Goal: Task Accomplishment & Management: Complete application form

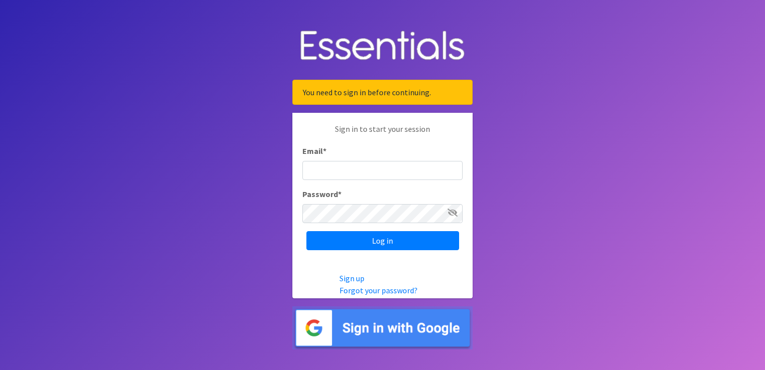
click at [394, 173] on input "Email *" at bounding box center [382, 170] width 160 height 19
click at [362, 172] on input "Email *" at bounding box center [382, 170] width 160 height 19
type input "sus"
click at [306, 231] on input "Log in" at bounding box center [382, 240] width 153 height 19
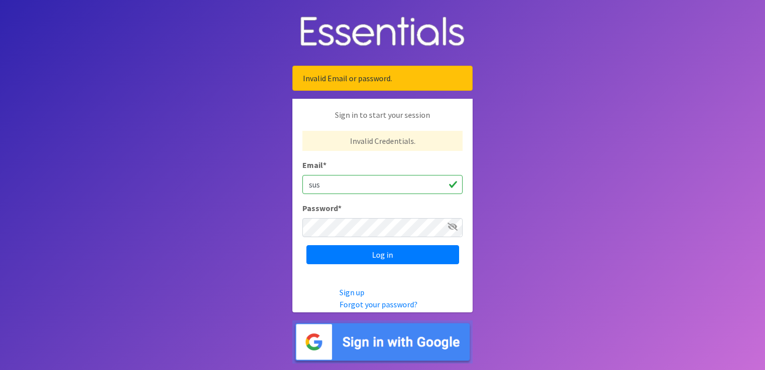
click at [360, 180] on input "sus" at bounding box center [382, 184] width 160 height 19
type input "[PERSON_NAME][EMAIL_ADDRESS][DOMAIN_NAME]"
click at [426, 185] on input "[PERSON_NAME][EMAIL_ADDRESS][DOMAIN_NAME]" at bounding box center [382, 184] width 160 height 19
click at [306, 245] on input "Log in" at bounding box center [382, 254] width 153 height 19
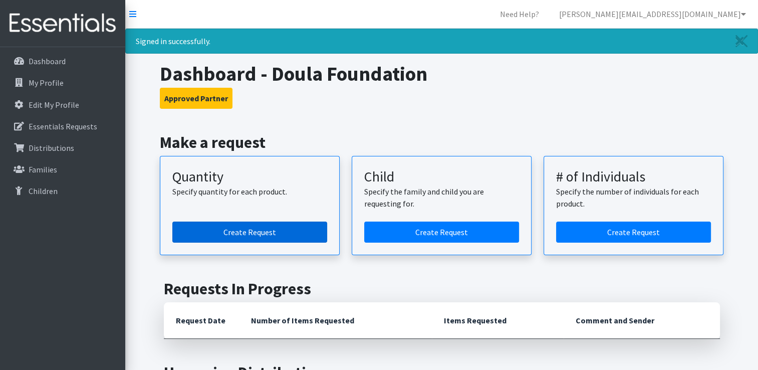
click at [270, 229] on link "Create Request" at bounding box center [249, 231] width 155 height 21
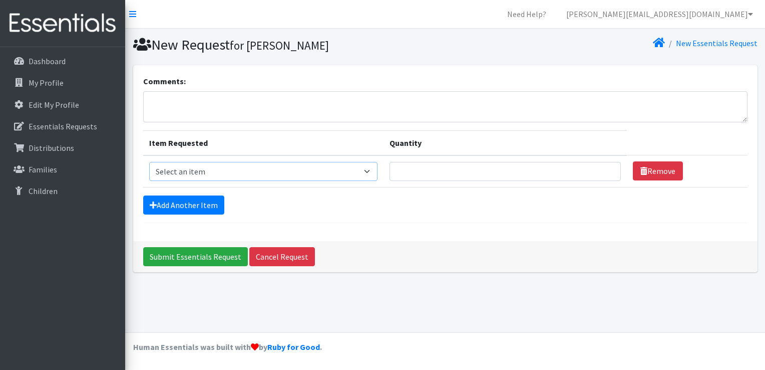
click at [307, 173] on select "Select an item Child (Newborn) Child (Size 1) Child (Size 2) Child (Size 3) Chi…" at bounding box center [263, 171] width 228 height 19
select select "3061"
click at [149, 162] on select "Select an item Child (Newborn) Child (Size 1) Child (Size 2) Child (Size 3) Chi…" at bounding box center [263, 171] width 228 height 19
click at [392, 171] on input "Quantity" at bounding box center [505, 171] width 231 height 19
type input "1000"
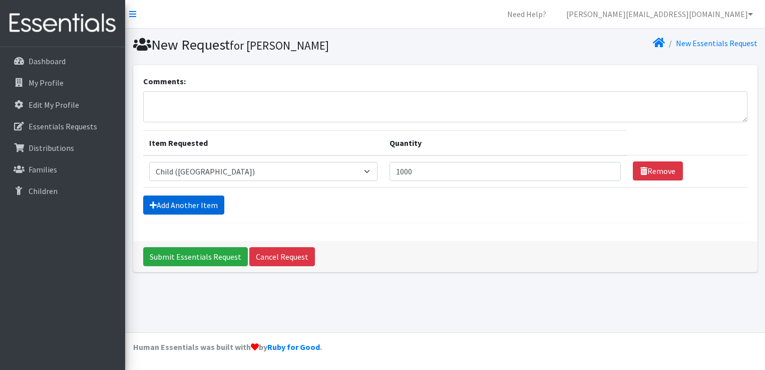
click at [208, 207] on link "Add Another Item" at bounding box center [183, 204] width 81 height 19
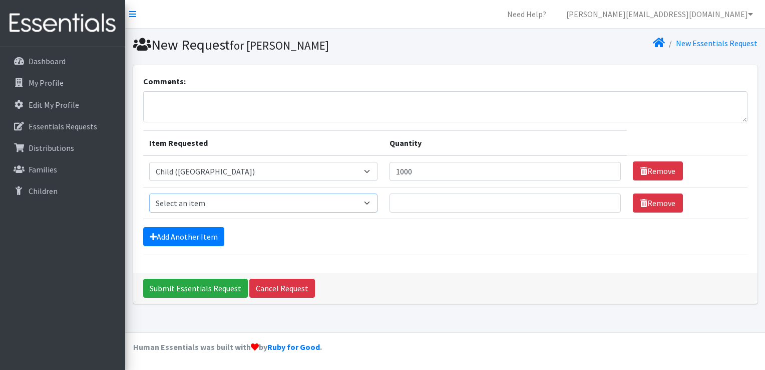
click at [307, 202] on select "Select an item Child (Newborn) Child (Size 1) Child (Size 2) Child (Size 3) Chi…" at bounding box center [263, 202] width 228 height 19
select select "3065"
click at [149, 193] on select "Select an item Child (Newborn) Child (Size 1) Child (Size 2) Child (Size 3) Chi…" at bounding box center [263, 202] width 228 height 19
click at [469, 205] on input "Quantity" at bounding box center [505, 202] width 231 height 19
type input "900"
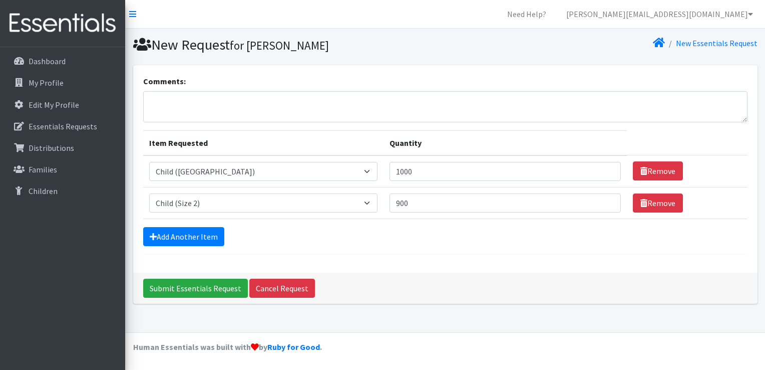
click at [436, 229] on div "Add Another Item" at bounding box center [445, 236] width 604 height 19
click at [52, 82] on p "My Profile" at bounding box center [46, 83] width 35 height 10
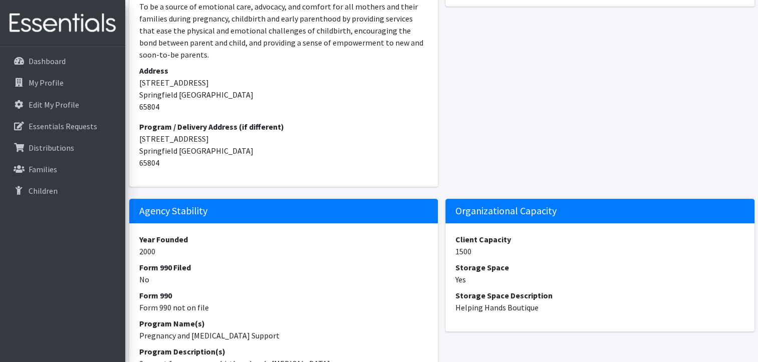
scroll to position [12, 0]
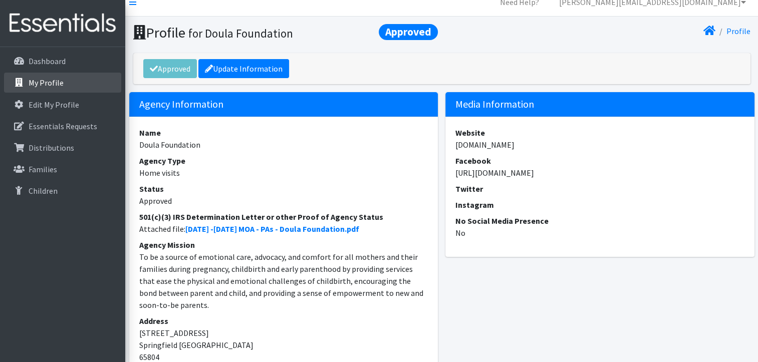
click at [54, 81] on p "My Profile" at bounding box center [46, 83] width 35 height 10
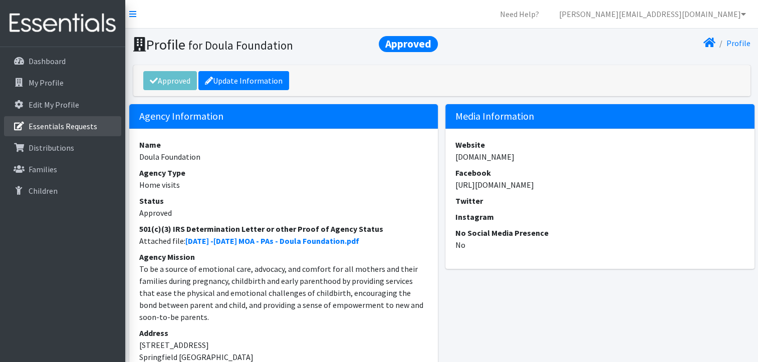
click at [62, 125] on p "Essentials Requests" at bounding box center [63, 126] width 69 height 10
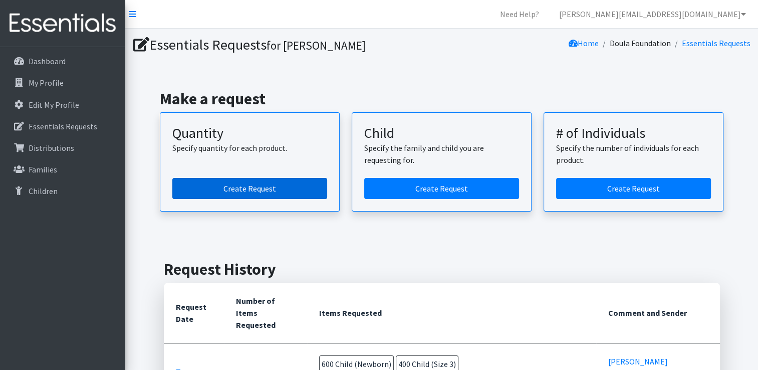
click at [250, 188] on link "Create Request" at bounding box center [249, 188] width 155 height 21
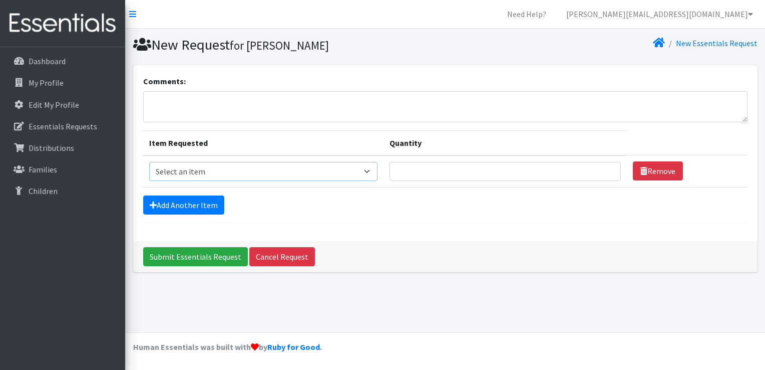
click at [316, 171] on select "Select an item Child (Newborn) Child (Size 1) Child (Size 2) Child (Size 3) Chi…" at bounding box center [263, 171] width 228 height 19
select select "3061"
click at [149, 162] on select "Select an item Child (Newborn) Child (Size 1) Child (Size 2) Child (Size 3) Chi…" at bounding box center [263, 171] width 228 height 19
click at [439, 173] on input "Quantity" at bounding box center [505, 171] width 231 height 19
type input "1000"
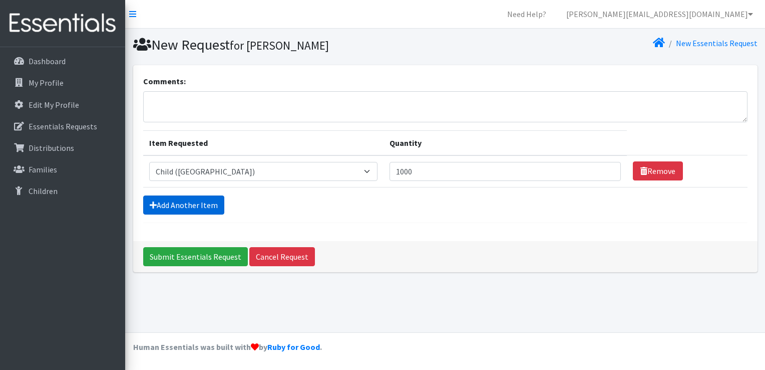
click at [204, 205] on link "Add Another Item" at bounding box center [183, 204] width 81 height 19
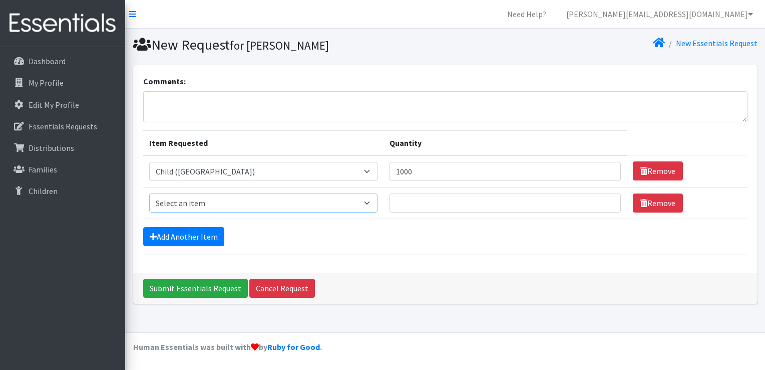
click at [312, 201] on select "Select an item Child (Newborn) Child (Size 1) Child (Size 2) Child (Size 3) Chi…" at bounding box center [263, 202] width 228 height 19
select select "3065"
click at [149, 193] on select "Select an item Child (Newborn) Child (Size 1) Child (Size 2) Child (Size 3) Chi…" at bounding box center [263, 202] width 228 height 19
click at [390, 201] on input "Quantity" at bounding box center [505, 202] width 231 height 19
type input "900"
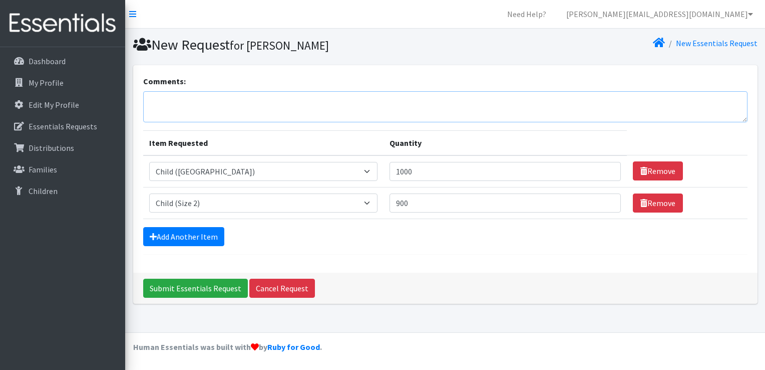
click at [190, 99] on textarea "Comments:" at bounding box center [445, 106] width 604 height 31
type textarea "I"
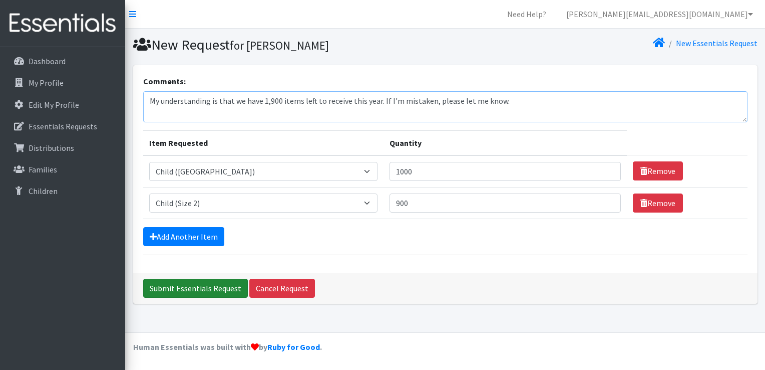
type textarea "My understanding is that we have 1,900 items left to receive this year. If I'm …"
click at [199, 285] on input "Submit Essentials Request" at bounding box center [195, 287] width 105 height 19
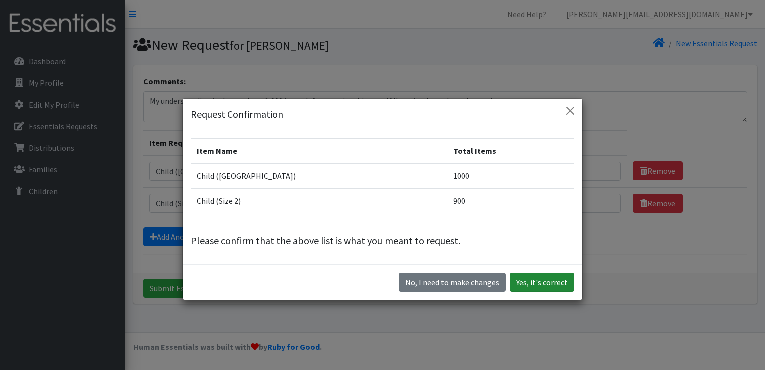
click at [540, 282] on button "Yes, it's correct" at bounding box center [542, 281] width 65 height 19
